Goal: Submit feedback/report problem: Submit feedback/report problem

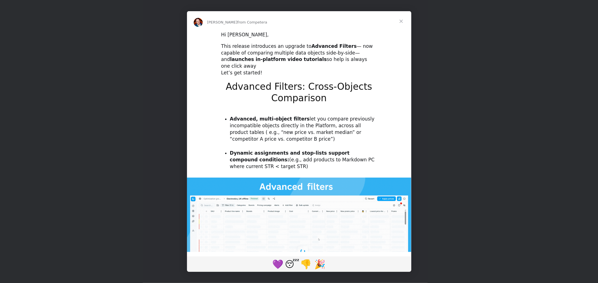
click at [401, 19] on span "Close" at bounding box center [401, 21] width 20 height 20
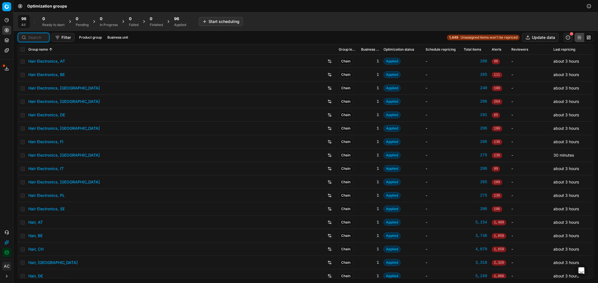
click at [32, 39] on input at bounding box center [36, 38] width 17 height 6
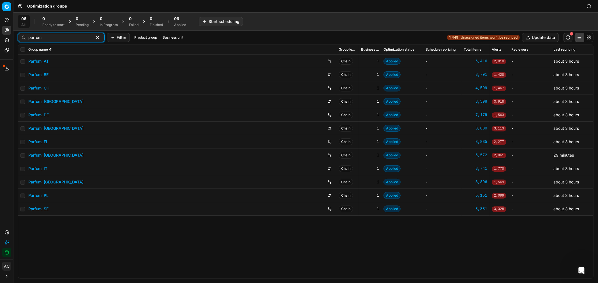
type input "parfum"
click at [43, 62] on link "Parfum, AT" at bounding box center [38, 62] width 20 height 6
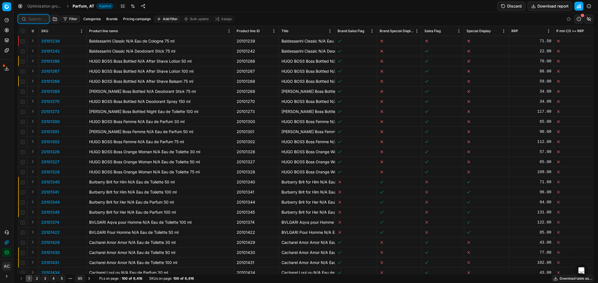
click at [38, 19] on input at bounding box center [36, 19] width 17 height 6
paste input "80011021-0018582"
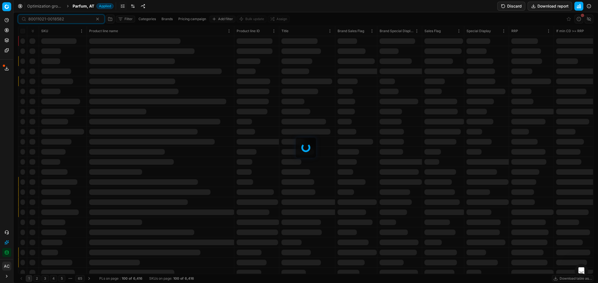
type input "80011021-0018582"
click at [78, 5] on span "Parfum, AT" at bounding box center [84, 6] width 22 height 6
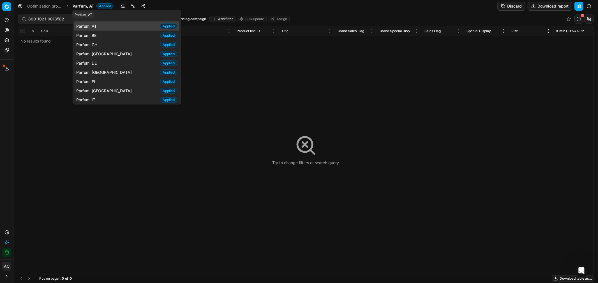
type input "p"
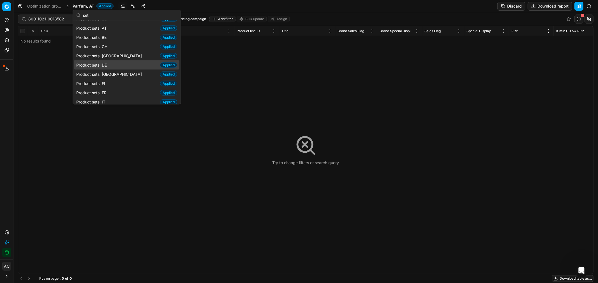
type input "set"
click at [112, 67] on div "Product sets, DE Applied" at bounding box center [126, 65] width 105 height 9
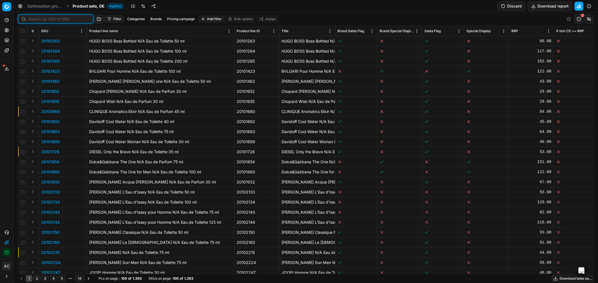
click at [37, 17] on input at bounding box center [58, 19] width 61 height 6
paste input "80011021-0018582"
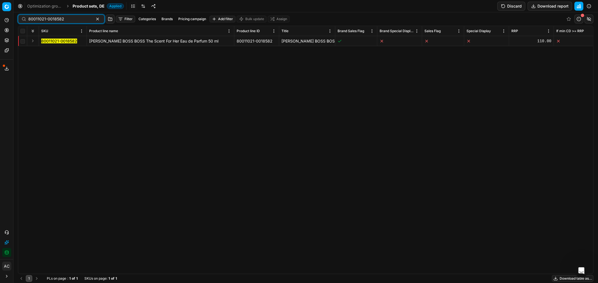
type input "80011021-0018582"
click at [32, 38] on button "Expand" at bounding box center [32, 41] width 7 height 7
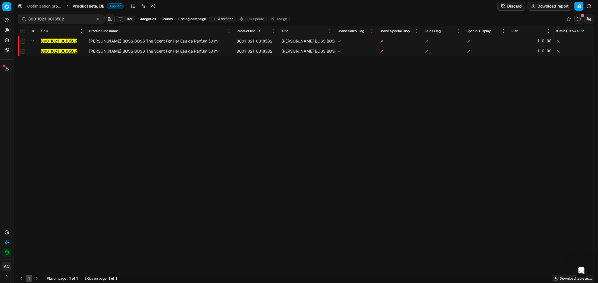
click at [48, 49] on mark "80011021-0018582" at bounding box center [59, 51] width 36 height 5
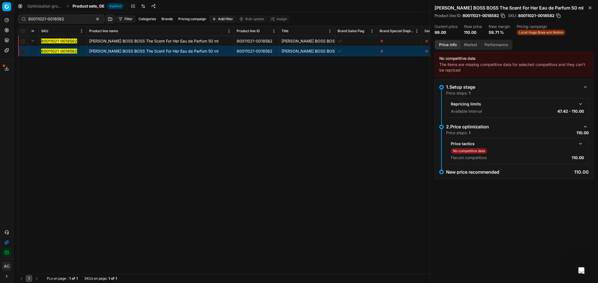
click at [578, 143] on button "button" at bounding box center [580, 144] width 7 height 7
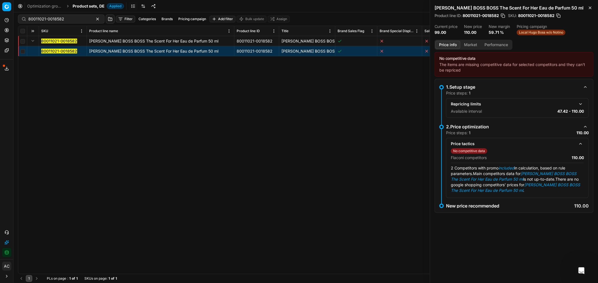
click at [463, 43] on button "Market" at bounding box center [470, 45] width 20 height 8
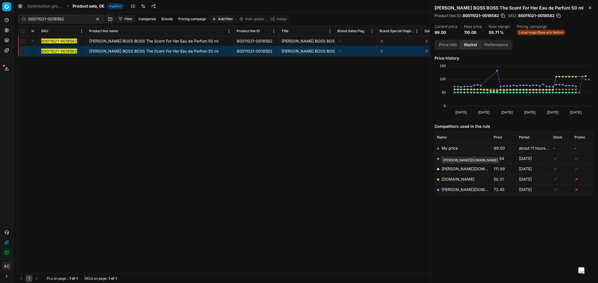
click at [455, 168] on link "[PERSON_NAME][DOMAIN_NAME]" at bounding box center [473, 169] width 65 height 5
click at [264, 143] on div "80011021-0018582 HUGO BOSS BOSS The Scent For Her Eau de Parfum 50 ml 80011021-…" at bounding box center [305, 155] width 575 height 238
click at [7, 231] on icon at bounding box center [6, 233] width 4 height 4
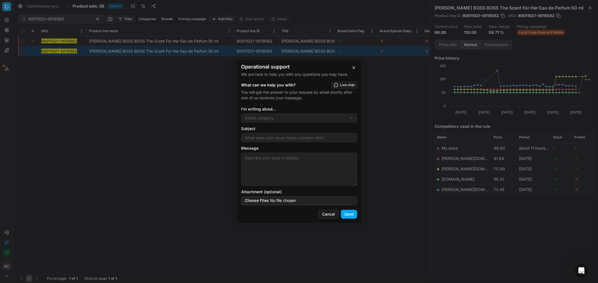
click at [262, 120] on div "Operational support We are here to help you with any questions you may have. Wh…" at bounding box center [299, 141] width 598 height 283
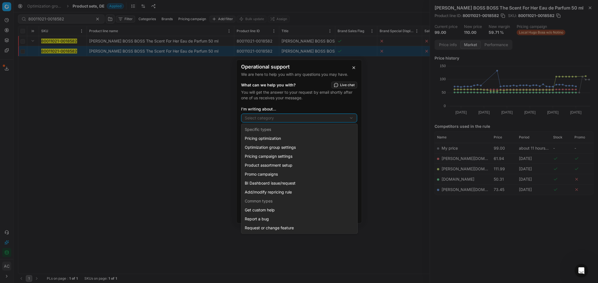
select select "241"
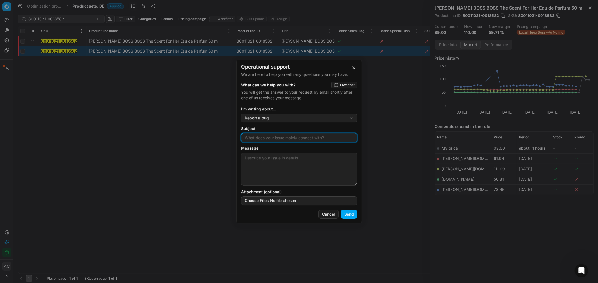
click at [267, 137] on input "Subject" at bounding box center [298, 138] width 111 height 8
type input "CD data is not updated"
click at [268, 164] on textarea "Message" at bounding box center [299, 169] width 116 height 33
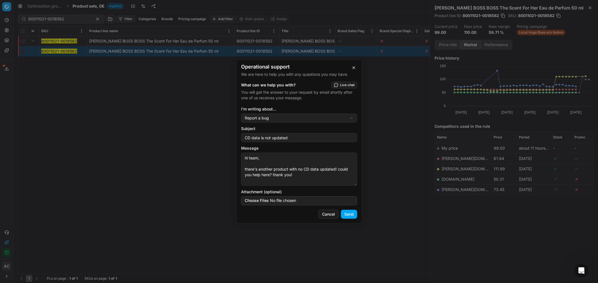
click at [289, 170] on textarea "hi team, there's another product with no CD data updated! could you help here? …" at bounding box center [299, 169] width 116 height 33
paste textarea "80011021-0018582"
click at [267, 178] on textarea "hi team, there's another product 80011021-0018582 with no CD data updated! coul…" at bounding box center [299, 169] width 116 height 33
type textarea "hi team, there's another product 80011021-0018582 with no CD data updated in DE…"
click at [349, 213] on button "Send" at bounding box center [349, 214] width 16 height 9
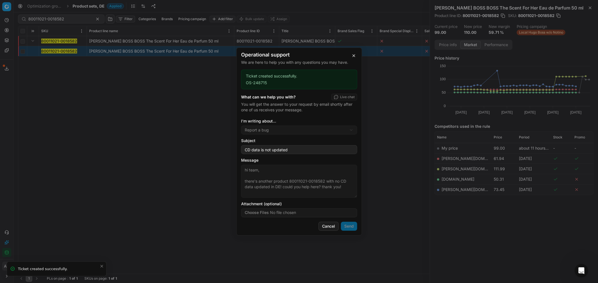
click at [415, 174] on div "Operational support We are here to help you with any questions you may have. Ti…" at bounding box center [299, 141] width 598 height 283
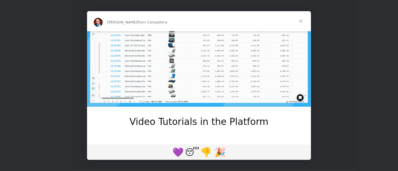
scroll to position [285, 0]
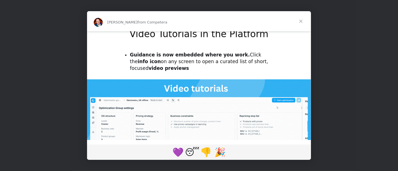
click at [300, 22] on span "Close" at bounding box center [301, 21] width 20 height 20
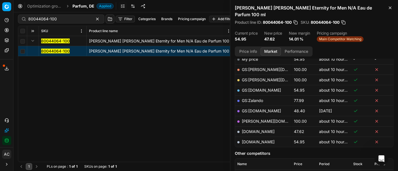
click at [83, 6] on span "Parfum, DE" at bounding box center [84, 6] width 22 height 6
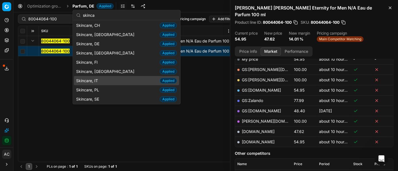
scroll to position [0, 0]
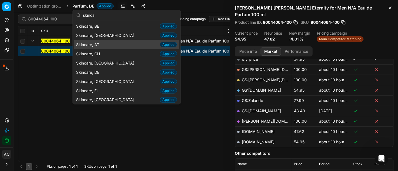
type input "skinca"
click at [104, 44] on div "Skincare, AT Applied" at bounding box center [126, 44] width 105 height 9
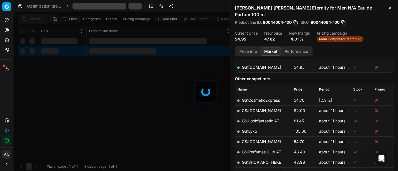
scroll to position [96, 0]
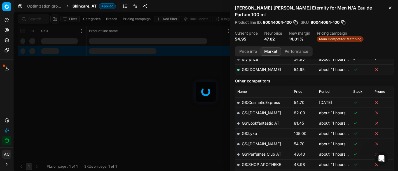
click at [34, 20] on div at bounding box center [205, 91] width 385 height 159
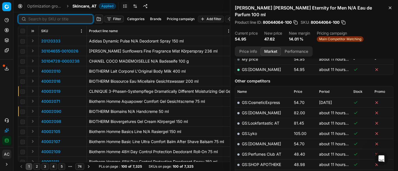
click at [34, 20] on input at bounding box center [58, 19] width 61 height 6
paste input "80058844-30"
click at [34, 20] on input at bounding box center [58, 19] width 61 height 6
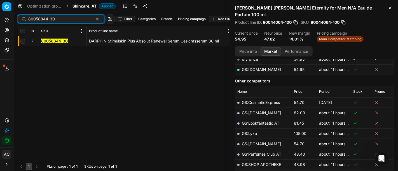
type input "80058844-30"
click at [35, 40] on button "Expand" at bounding box center [32, 41] width 7 height 7
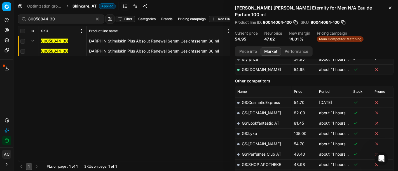
click at [43, 50] on mark "80058844-30" at bounding box center [54, 51] width 27 height 5
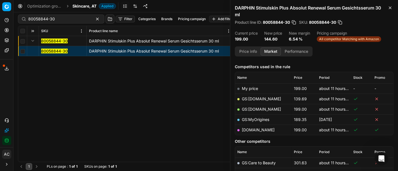
scroll to position [52, 0]
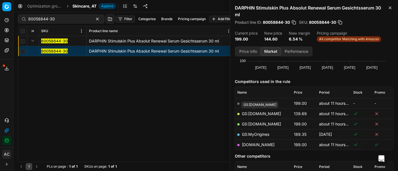
click at [263, 114] on link "GS:Deloox.at" at bounding box center [261, 113] width 39 height 5
click at [86, 7] on span "Skincare, AT" at bounding box center [85, 6] width 24 height 6
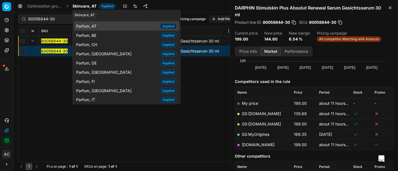
type input "parfu"
click at [100, 25] on div "Parfum, AT Applied" at bounding box center [126, 26] width 105 height 9
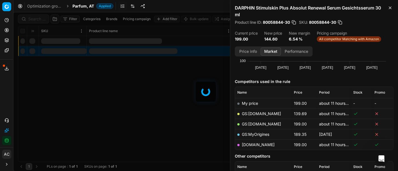
click at [39, 20] on div at bounding box center [205, 91] width 385 height 159
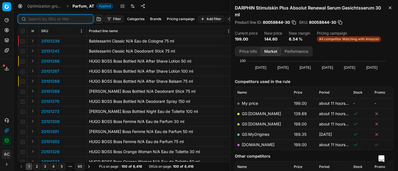
click at [39, 20] on input at bounding box center [58, 19] width 61 height 6
paste input "90018882-0029466"
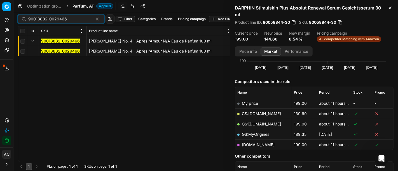
click at [47, 49] on mark "90018882-0029466" at bounding box center [60, 51] width 39 height 5
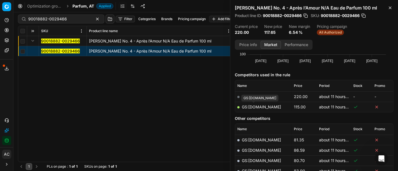
click at [253, 108] on link "GS:Notino.at" at bounding box center [261, 107] width 39 height 5
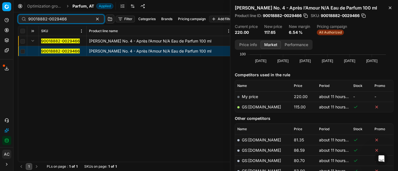
click at [77, 20] on input "90018882-0029466" at bounding box center [58, 19] width 61 height 6
paste input "2153-0019189"
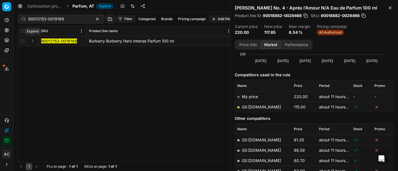
click at [33, 42] on button "Expand" at bounding box center [32, 41] width 7 height 7
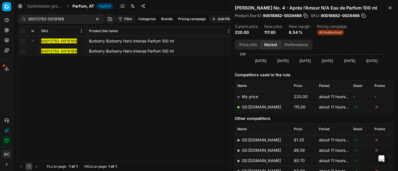
click at [49, 50] on mark "90012153-0019189" at bounding box center [59, 51] width 36 height 5
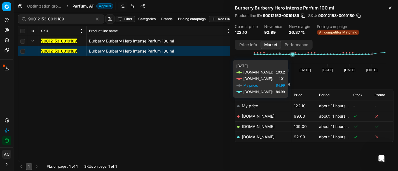
scroll to position [42, 0]
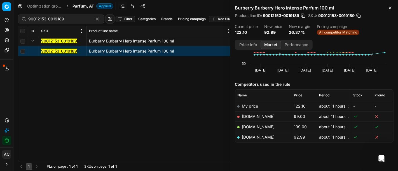
click at [264, 137] on link "parfumdreams.at" at bounding box center [258, 137] width 33 height 5
click at [71, 19] on input "90012153-0019189" at bounding box center [58, 19] width 61 height 6
paste input "1687-0018580"
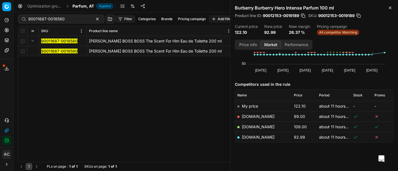
click at [52, 51] on mark "90011687-0018580" at bounding box center [59, 51] width 36 height 5
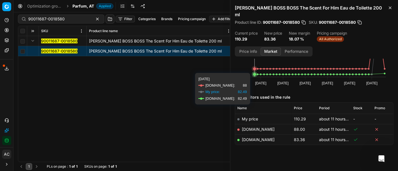
scroll to position [36, 0]
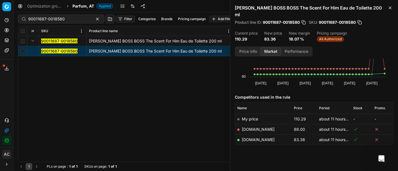
click at [260, 138] on link "parfumdreams.at" at bounding box center [258, 140] width 33 height 5
click at [70, 18] on input "90011687-0018580" at bounding box center [58, 19] width 61 height 6
paste input "07675-0011761"
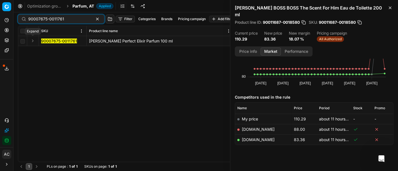
click at [33, 41] on button "Expand" at bounding box center [32, 41] width 7 height 7
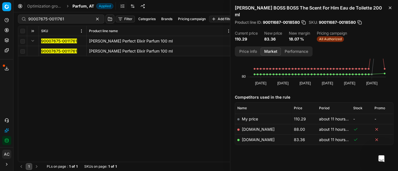
click at [61, 50] on mark "90007675-0011761" at bounding box center [59, 51] width 36 height 5
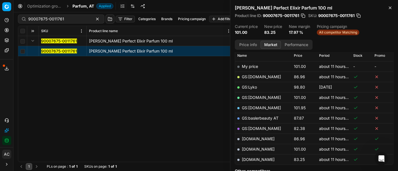
scroll to position [82, 0]
click at [266, 159] on link "parfumdreams.at" at bounding box center [258, 159] width 33 height 5
click at [82, 18] on div "90007675-0011761" at bounding box center [61, 19] width 87 height 9
paste input "80011261-0009190"
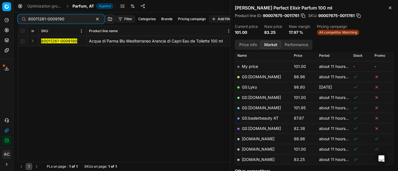
click at [32, 42] on button "Expand" at bounding box center [32, 41] width 7 height 7
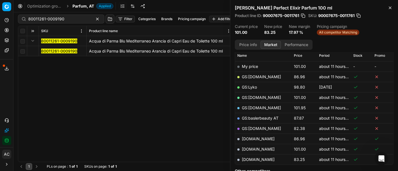
click at [53, 50] on mark "80011261-0009190" at bounding box center [59, 51] width 36 height 5
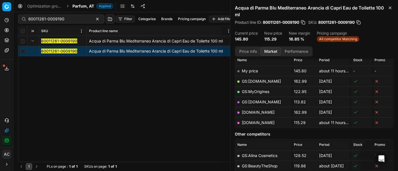
scroll to position [82, 0]
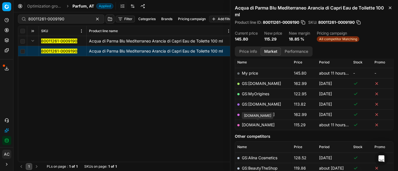
click at [263, 124] on link "parfumdreams.at" at bounding box center [258, 125] width 33 height 5
click at [69, 19] on input "80011261-0009190" at bounding box center [58, 19] width 61 height 6
paste input "90001698-0002404"
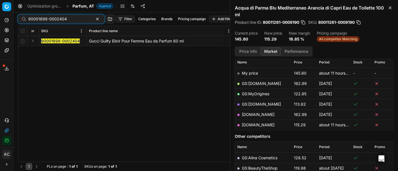
click at [33, 42] on button "Expand" at bounding box center [32, 41] width 7 height 7
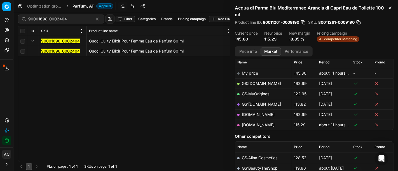
click at [57, 52] on mark "90001698-0002404" at bounding box center [60, 51] width 39 height 5
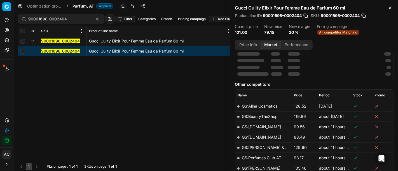
scroll to position [82, 0]
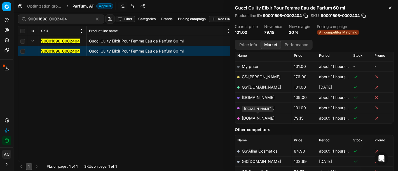
click at [259, 119] on link "parfumdreams.at" at bounding box center [258, 118] width 33 height 5
click at [66, 17] on input "90001698-0002404" at bounding box center [58, 19] width 61 height 6
paste input "11687-0018585"
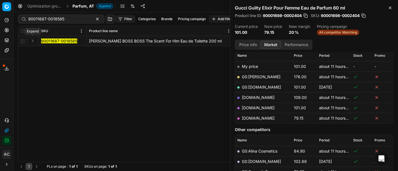
click at [31, 43] on button "Expand" at bounding box center [32, 41] width 7 height 7
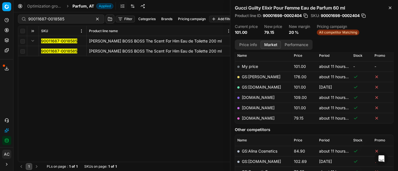
click at [52, 51] on mark "90011687-0018585" at bounding box center [59, 51] width 36 height 5
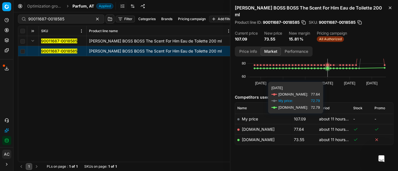
scroll to position [36, 0]
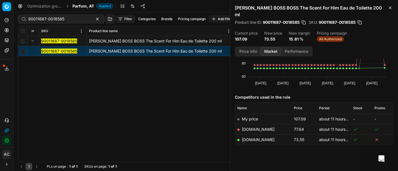
click at [261, 138] on link "parfumdreams.at" at bounding box center [258, 140] width 33 height 5
click at [80, 18] on div "90011687-0018585" at bounding box center [61, 19] width 87 height 9
paste input "80036640-50"
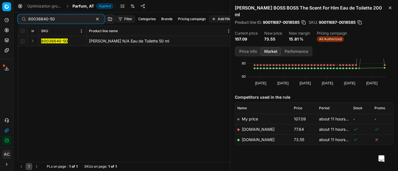
click at [34, 41] on button "Expand" at bounding box center [32, 41] width 7 height 7
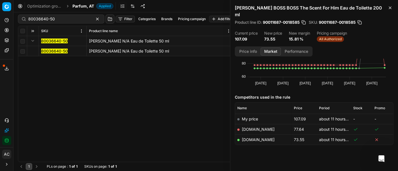
click at [56, 52] on mark "80036640-50" at bounding box center [54, 51] width 27 height 5
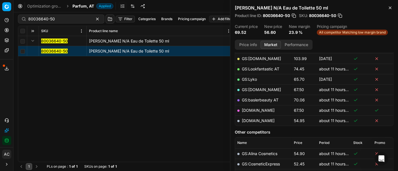
scroll to position [100, 0]
click at [261, 121] on link "parfumdreams.at" at bounding box center [258, 120] width 33 height 5
click at [162, 126] on div "80036640-50 Chloé Nomade N/A Eau de Toilette 50 ml 80036640-50 Chloé Nomade N/A…" at bounding box center [205, 99] width 375 height 126
click at [69, 18] on input "80036640-50" at bounding box center [58, 19] width 61 height 6
paste input "20633-9"
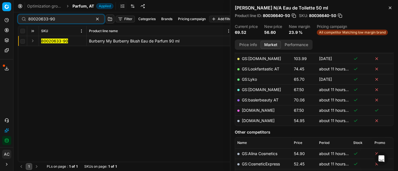
click at [33, 42] on button "Expand" at bounding box center [32, 41] width 7 height 7
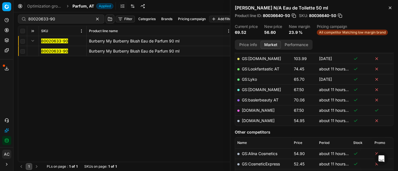
click at [44, 50] on mark "80020633-90" at bounding box center [54, 51] width 27 height 5
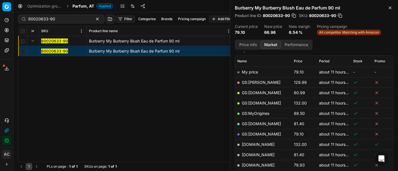
scroll to position [76, 0]
click at [260, 93] on link "GS:Deloox.at" at bounding box center [261, 93] width 39 height 5
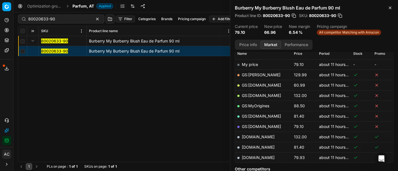
scroll to position [88, 0]
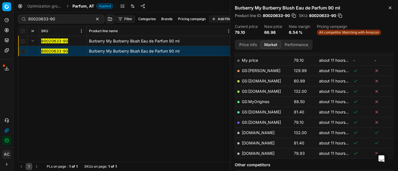
click at [262, 153] on link "parfumdreams.at" at bounding box center [258, 153] width 33 height 5
click at [60, 23] on div "80020633-90" at bounding box center [61, 19] width 87 height 9
paste input "11267-0009203"
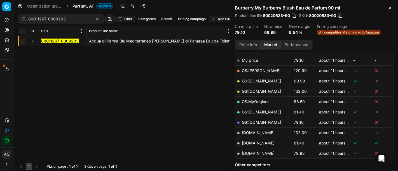
click at [33, 42] on button "Expand" at bounding box center [32, 41] width 7 height 7
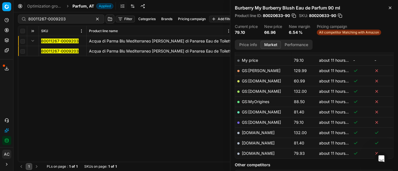
click at [52, 52] on mark "80011267-0009203" at bounding box center [60, 51] width 38 height 5
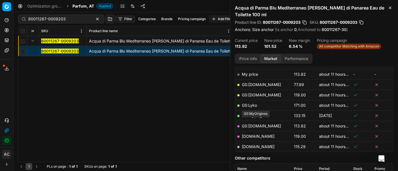
scroll to position [77, 0]
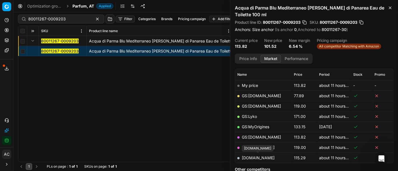
click at [268, 156] on link "parfumdreams.at" at bounding box center [258, 158] width 33 height 5
click at [68, 21] on input "80011267-0009203" at bounding box center [58, 19] width 61 height 6
paste input "90008242-0012818"
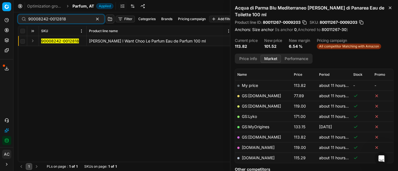
click at [32, 40] on button "Expand" at bounding box center [32, 41] width 7 height 7
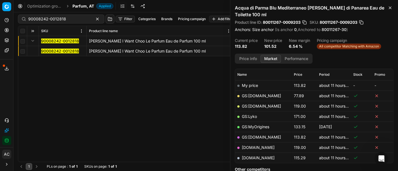
click at [55, 52] on mark "90008242-0012818" at bounding box center [60, 51] width 38 height 5
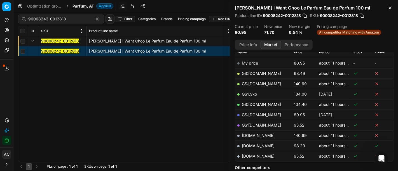
scroll to position [81, 0]
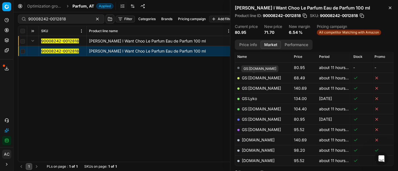
click at [259, 76] on link "GS:Deloox.at" at bounding box center [261, 78] width 39 height 5
click at [260, 119] on link "GS:Zalando.at" at bounding box center [261, 119] width 39 height 5
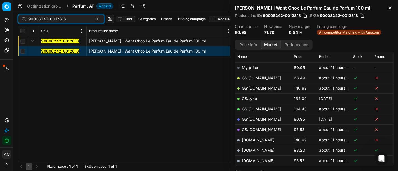
click at [73, 18] on input "90008242-0012818" at bounding box center [58, 19] width 61 height 6
paste input "4650-0006976"
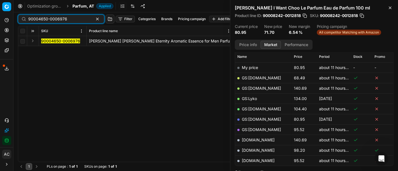
type input "90004650-0006976"
click at [33, 40] on button "Expand" at bounding box center [32, 41] width 7 height 7
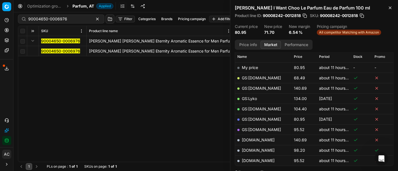
click at [53, 54] on span "90004650-0006976" at bounding box center [60, 51] width 39 height 6
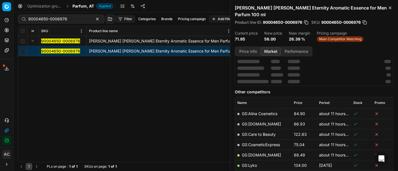
click at [58, 51] on mark "90004650-0006976" at bounding box center [60, 51] width 39 height 5
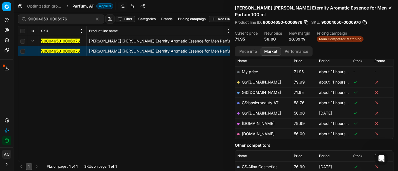
scroll to position [81, 0]
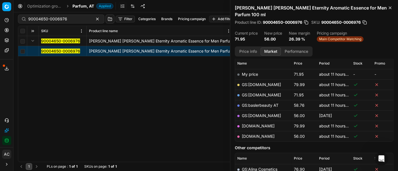
click at [262, 134] on link "parfumdreams.at" at bounding box center [258, 136] width 33 height 5
click at [82, 5] on span "Parfum, AT" at bounding box center [84, 6] width 22 height 6
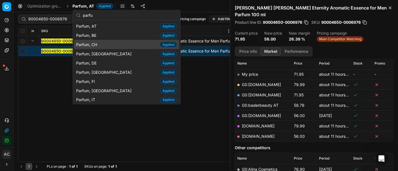
type input "parfu"
click at [100, 40] on div "Parfum, CH Applied" at bounding box center [126, 44] width 105 height 9
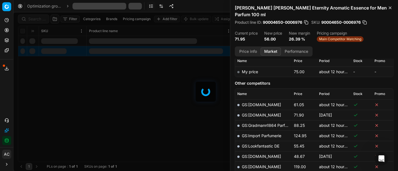
scroll to position [81, 0]
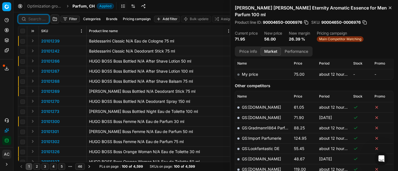
click at [36, 20] on input at bounding box center [36, 19] width 17 height 6
paste input "90001942-0002700"
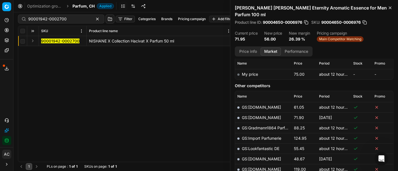
click at [89, 74] on div "90001942-0002700 NISHANE X Collection Hacivat X Parfum 50 ml 90001942-0002700 N…" at bounding box center [205, 99] width 375 height 126
click at [32, 41] on button "Expand" at bounding box center [32, 41] width 7 height 7
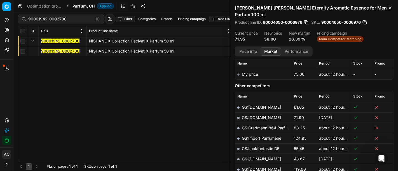
click at [48, 54] on span "90001942-0002700" at bounding box center [60, 51] width 38 height 6
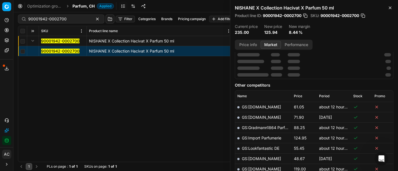
click at [46, 52] on mark "90001942-0002700" at bounding box center [60, 51] width 38 height 5
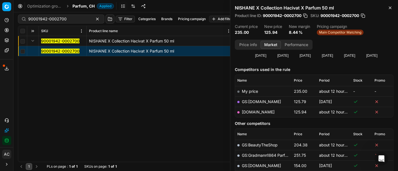
scroll to position [57, 0]
click at [267, 110] on link "parfumdreams.ch" at bounding box center [258, 112] width 33 height 5
click at [159, 121] on div "90001942-0002700 NISHANE X Collection Hacivat X Parfum 50 ml 90001942-0002700 N…" at bounding box center [205, 99] width 375 height 126
click at [65, 18] on input "90001942-0002700" at bounding box center [58, 19] width 61 height 6
paste input "18883-0029463"
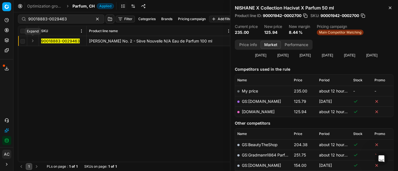
click at [31, 40] on button "Expand" at bounding box center [32, 41] width 7 height 7
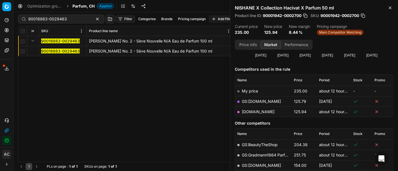
click at [62, 53] on mark "90018883-0029463" at bounding box center [60, 51] width 39 height 5
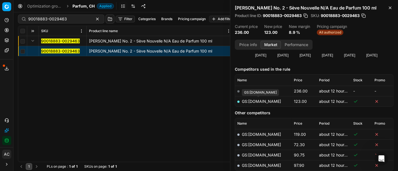
click at [269, 101] on link "GS:de.Zalando.ch" at bounding box center [261, 101] width 39 height 5
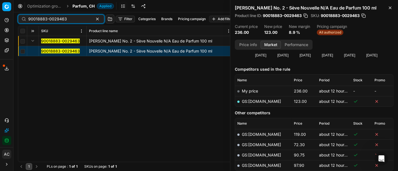
click at [77, 21] on input "90018883-0029463" at bounding box center [58, 19] width 61 height 6
paste input "80065507-100"
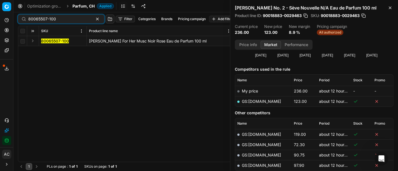
click at [33, 41] on button "Expand" at bounding box center [32, 41] width 7 height 7
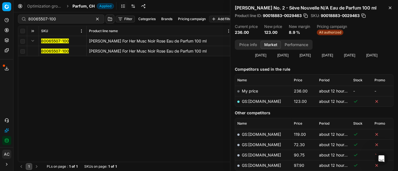
click at [53, 52] on mark "80065507-100" at bounding box center [55, 51] width 28 height 5
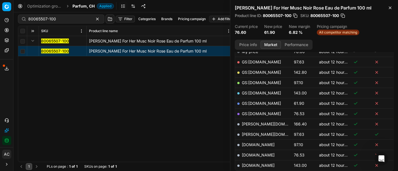
scroll to position [97, 0]
click at [264, 102] on link "GS:galaxus.ch" at bounding box center [261, 103] width 39 height 5
click at [62, 15] on div "80065507-100" at bounding box center [61, 19] width 87 height 9
paste input "90015436-0024043"
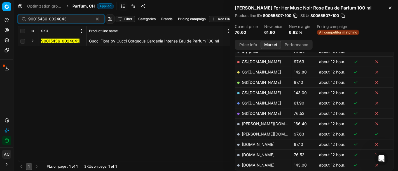
click at [32, 40] on button "Expand" at bounding box center [32, 41] width 7 height 7
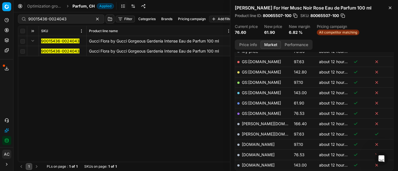
click at [56, 51] on mark "90015436-0024043" at bounding box center [60, 51] width 38 height 5
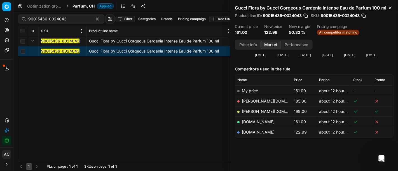
scroll to position [63, 0]
click at [256, 132] on link "parfumdreams.ch" at bounding box center [258, 132] width 33 height 5
click at [65, 16] on input "90015436-0024043" at bounding box center [58, 19] width 61 height 6
paste input "2153-0019189"
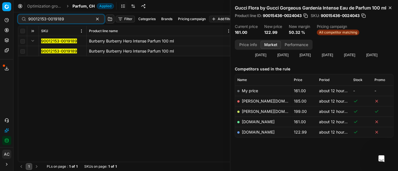
click at [47, 51] on mark "90012153-0019189" at bounding box center [59, 51] width 36 height 5
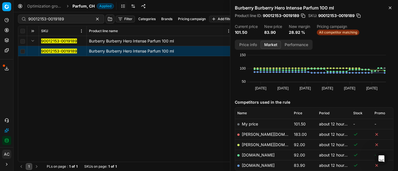
scroll to position [57, 0]
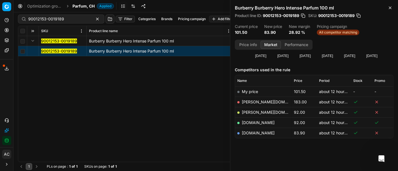
click at [251, 132] on link "parfumdreams.ch" at bounding box center [258, 133] width 33 height 5
click at [73, 17] on input "90012153-0019189" at bounding box center [58, 19] width 61 height 6
paste input "80011021-0018582"
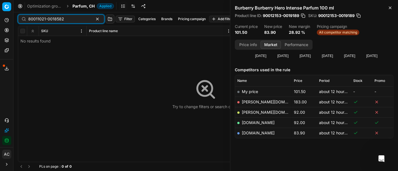
type input "80011021-0018582"
click at [78, 8] on span "Parfum, CH" at bounding box center [84, 6] width 22 height 6
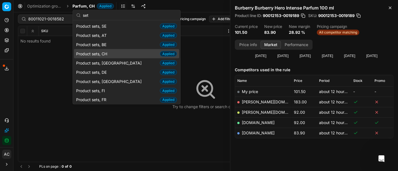
type input "set"
click at [110, 53] on div "Product sets, CH Applied" at bounding box center [126, 53] width 105 height 9
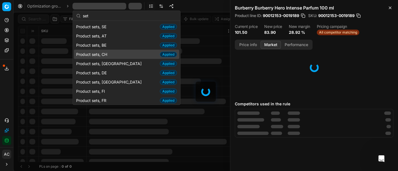
scroll to position [57, 0]
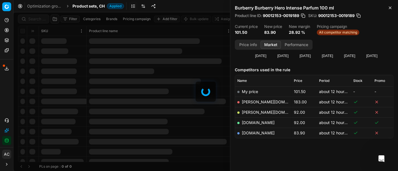
click at [37, 17] on div at bounding box center [205, 91] width 385 height 159
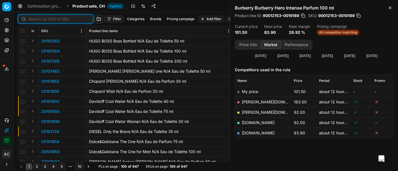
click at [37, 17] on input at bounding box center [58, 19] width 61 height 6
paste input "80011021-0018582"
click at [37, 17] on input "80011021-0018582" at bounding box center [58, 19] width 61 height 6
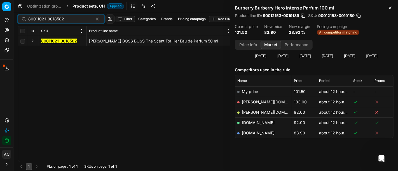
click at [32, 40] on button "Expand" at bounding box center [32, 41] width 7 height 7
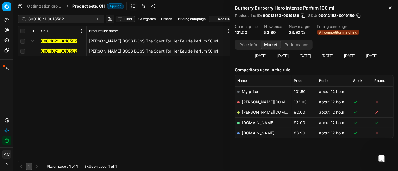
click at [47, 51] on mark "80011021-0018582" at bounding box center [59, 51] width 36 height 5
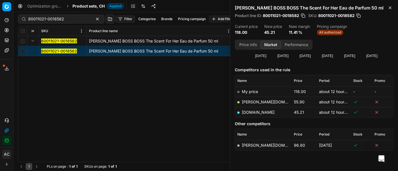
click at [256, 111] on link "parfumdreams.ch" at bounding box center [258, 112] width 33 height 5
click at [76, 20] on input "80011021-0018582" at bounding box center [58, 19] width 61 height 6
paste input "30594-100"
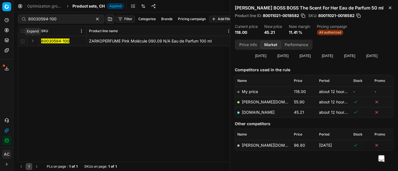
click at [31, 41] on button "Expand" at bounding box center [32, 41] width 7 height 7
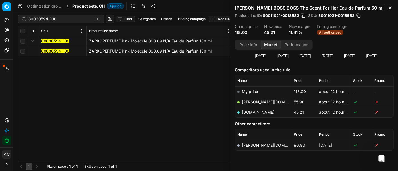
click at [66, 51] on mark "80030594-100" at bounding box center [55, 51] width 28 height 5
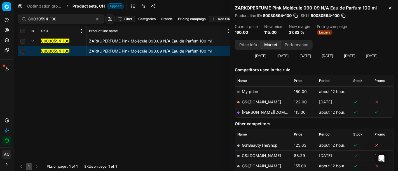
click at [257, 112] on link "douglas.ch" at bounding box center [274, 112] width 65 height 5
click at [54, 21] on input "80030594-100" at bounding box center [58, 19] width 61 height 6
paste input "20102662"
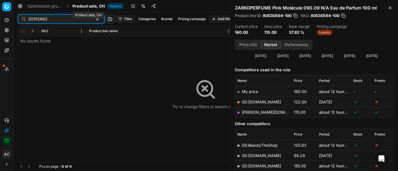
type input "20102662"
click at [85, 5] on span "Product sets, CH" at bounding box center [89, 6] width 32 height 6
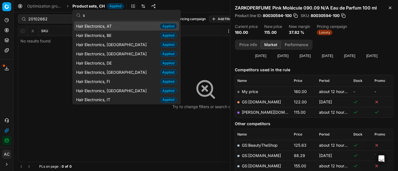
scroll to position [79, 0]
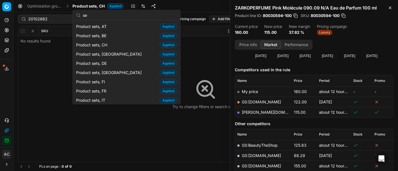
type input "s"
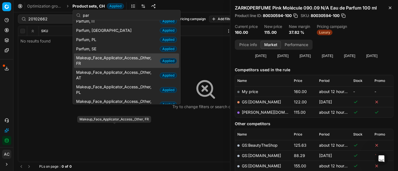
scroll to position [0, 0]
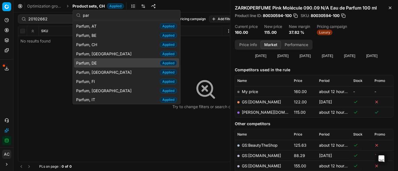
type input "par"
click at [104, 63] on div "Parfum, DE Applied" at bounding box center [126, 63] width 105 height 9
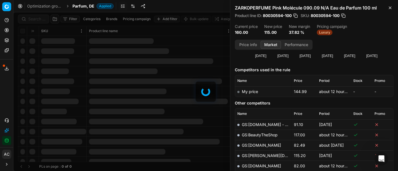
click at [84, 6] on span "Parfum, DE" at bounding box center [84, 6] width 22 height 6
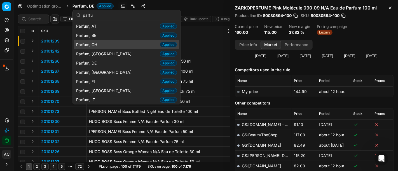
type input "parfu"
click at [102, 44] on div "Parfum, CH Applied" at bounding box center [126, 44] width 105 height 9
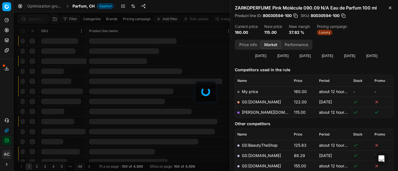
click at [40, 18] on div at bounding box center [205, 91] width 385 height 159
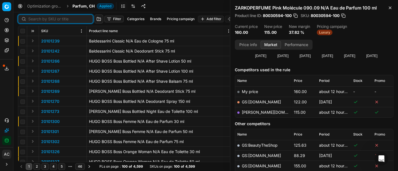
click at [40, 18] on input at bounding box center [58, 19] width 61 height 6
paste input "20102662"
click at [40, 18] on input at bounding box center [58, 19] width 61 height 6
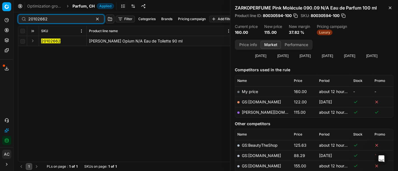
type input "20102662"
click at [33, 41] on button "Expand" at bounding box center [32, 41] width 7 height 7
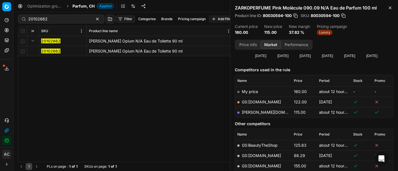
click at [49, 51] on mark "20102662" at bounding box center [50, 51] width 19 height 5
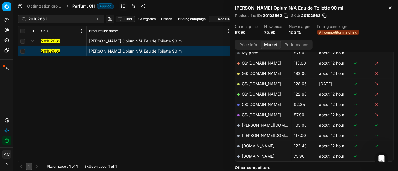
scroll to position [95, 0]
click at [264, 156] on link "parfumdreams.ch" at bounding box center [258, 156] width 33 height 5
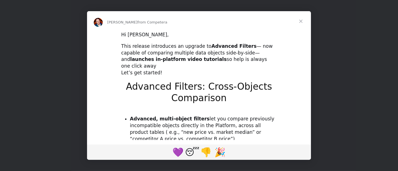
click at [299, 19] on span "Close" at bounding box center [301, 21] width 20 height 20
